Goal: Transaction & Acquisition: Obtain resource

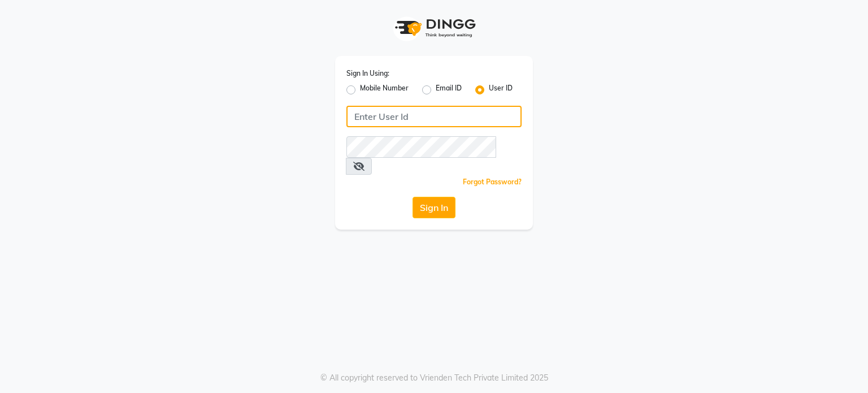
type input "9952551556"
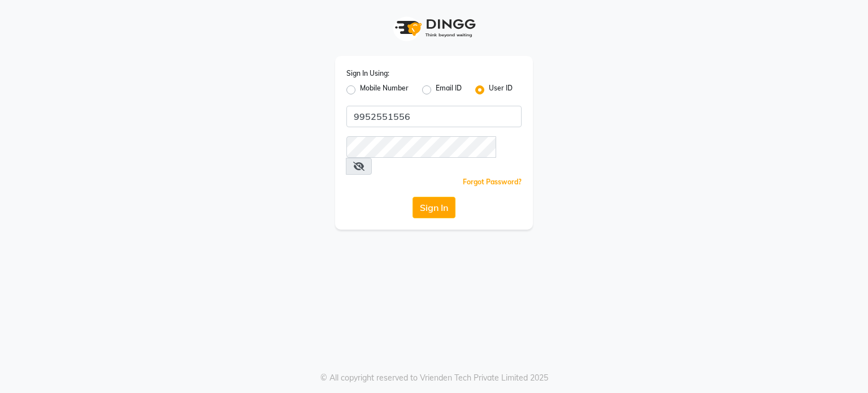
click at [360, 90] on label "Mobile Number" at bounding box center [384, 90] width 49 height 14
click at [360, 90] on input "Mobile Number" at bounding box center [363, 86] width 7 height 7
radio input "true"
radio input "false"
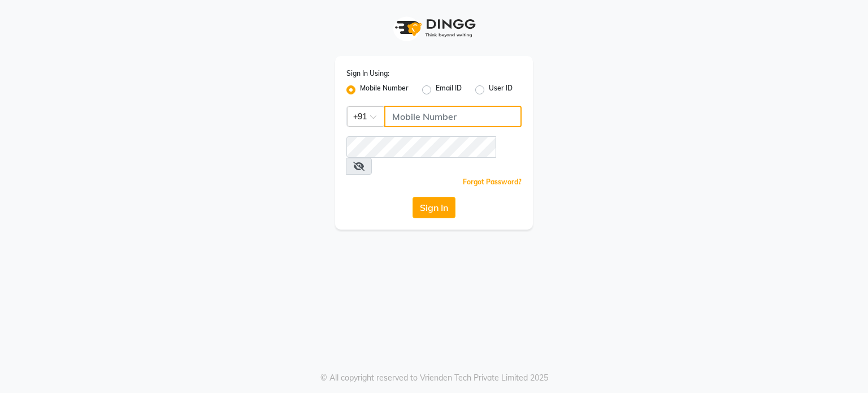
click at [405, 115] on input "Username" at bounding box center [452, 116] width 137 height 21
type input "9952551556"
click at [440, 197] on button "Sign In" at bounding box center [434, 207] width 43 height 21
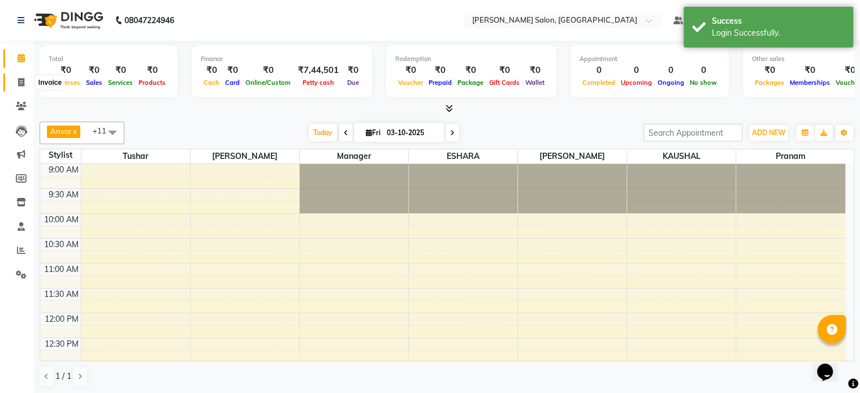
click at [18, 82] on icon at bounding box center [21, 82] width 6 height 8
select select "7119"
select select "service"
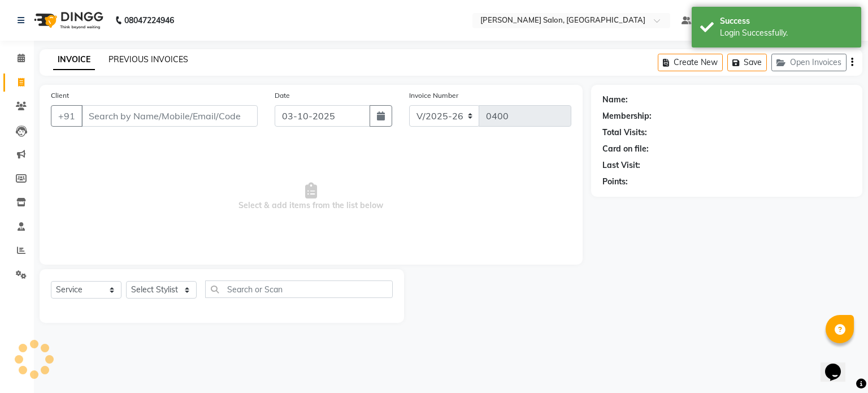
click at [142, 56] on link "PREVIOUS INVOICES" at bounding box center [149, 59] width 80 height 10
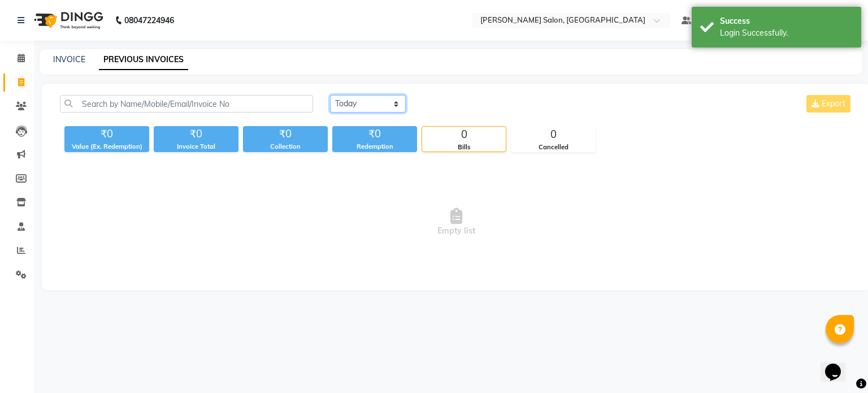
click at [358, 97] on select "Today Yesterday Custom Range" at bounding box center [368, 104] width 76 height 18
select select "range"
click at [330, 95] on select "Today Yesterday Custom Range" at bounding box center [368, 104] width 76 height 18
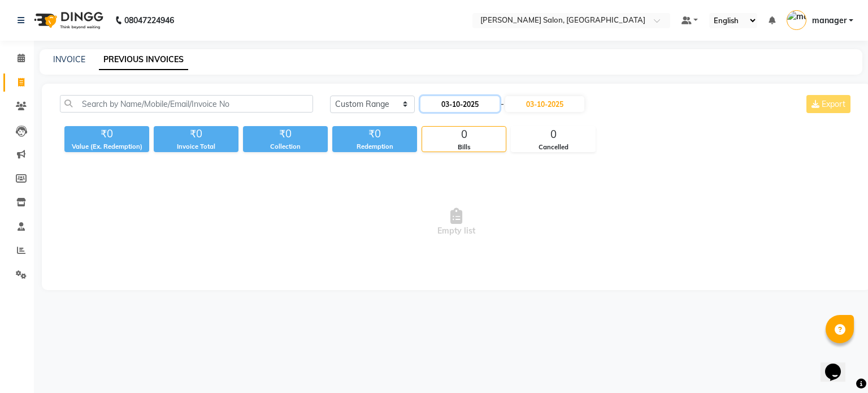
click at [453, 100] on input "03-10-2025" at bounding box center [460, 104] width 79 height 16
select select "10"
select select "2025"
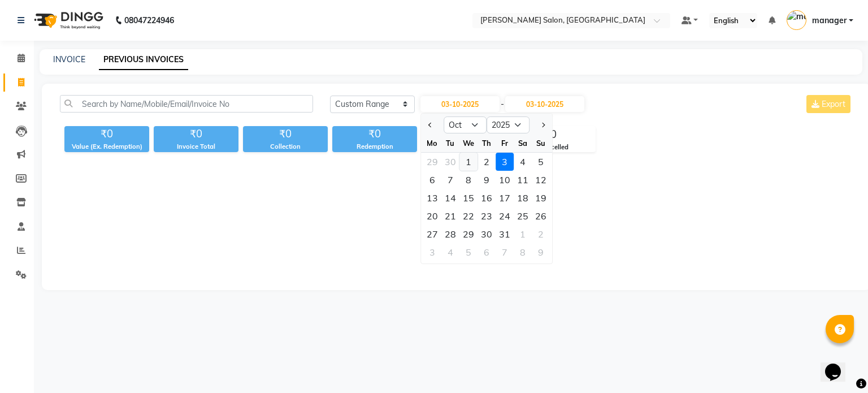
click at [473, 155] on div "1" at bounding box center [469, 162] width 18 height 18
type input "01-10-2025"
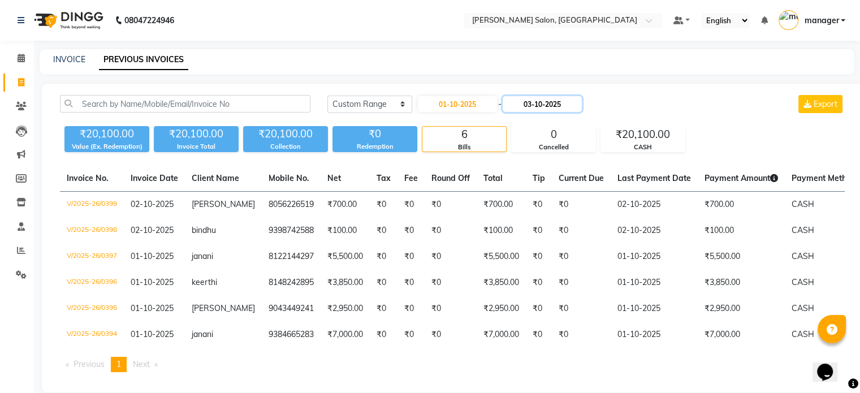
click at [540, 103] on input "03-10-2025" at bounding box center [541, 104] width 79 height 16
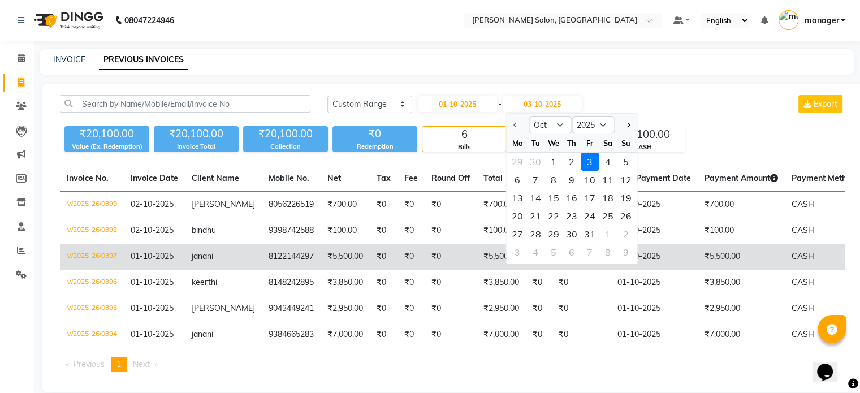
click at [213, 248] on td "janani" at bounding box center [223, 257] width 77 height 26
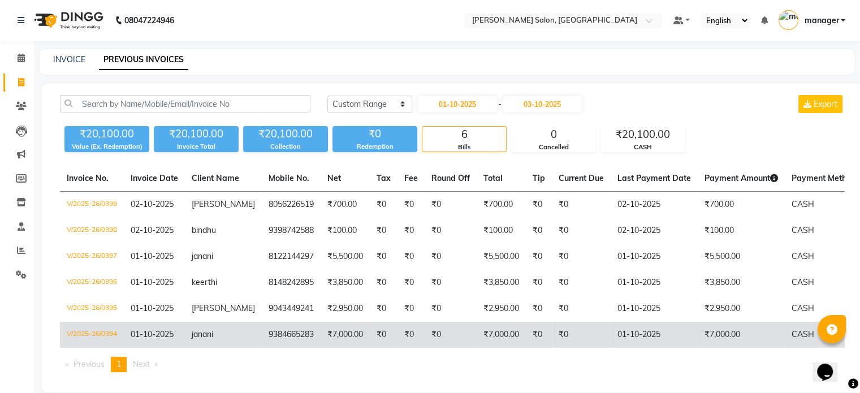
click at [271, 328] on td "9384665283" at bounding box center [291, 335] width 59 height 26
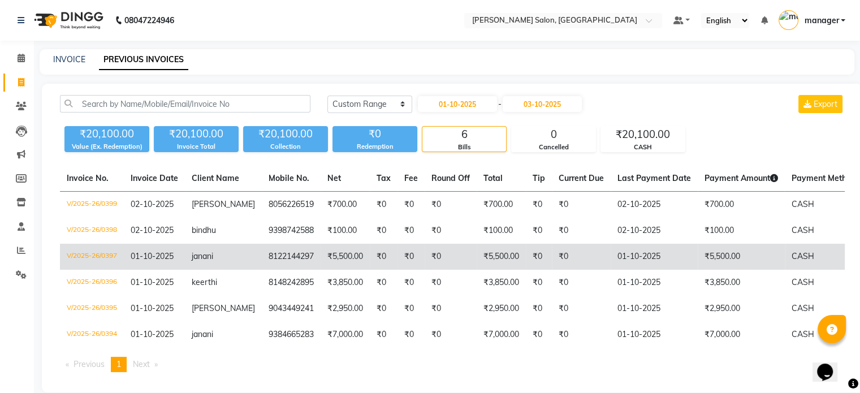
click at [320, 255] on td "₹5,500.00" at bounding box center [344, 257] width 49 height 26
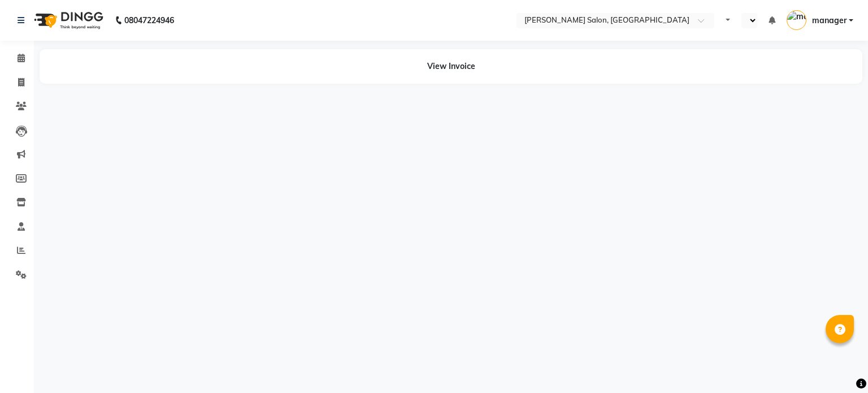
select select "en"
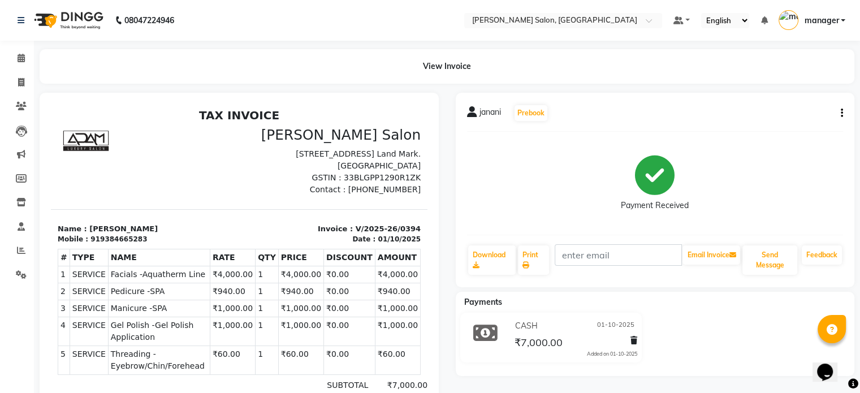
scroll to position [21, 0]
click at [492, 268] on link "Download" at bounding box center [492, 259] width 48 height 29
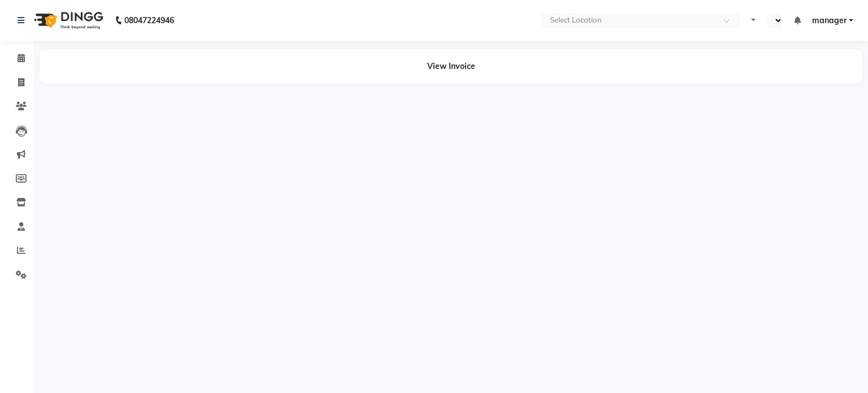
select select "en"
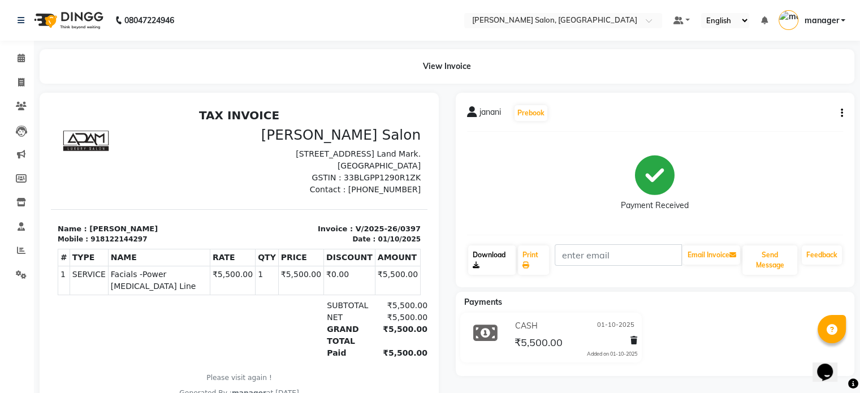
click at [495, 268] on link "Download" at bounding box center [492, 259] width 48 height 29
click at [826, 18] on span "manager" at bounding box center [821, 21] width 34 height 12
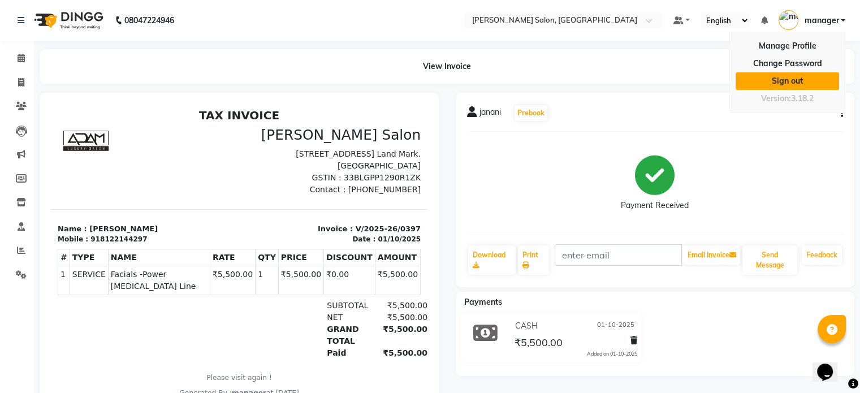
click at [782, 81] on link "Sign out" at bounding box center [786, 81] width 103 height 18
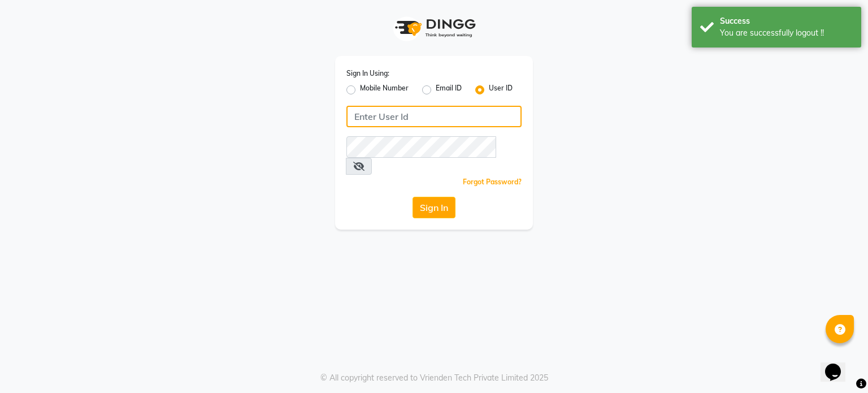
type input "9952551556"
